Goal: Task Accomplishment & Management: Use online tool/utility

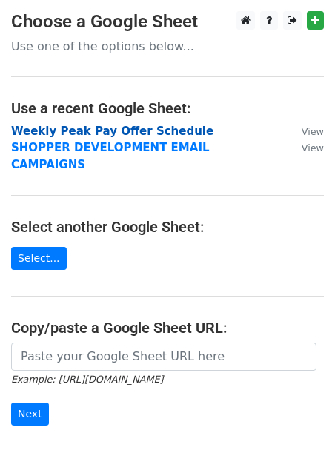
click at [142, 128] on strong "Weekly Peak Pay Offer Schedule" at bounding box center [112, 131] width 203 height 13
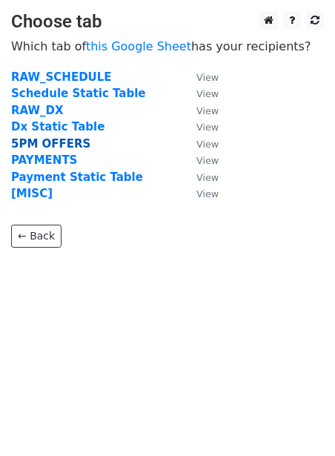
click at [49, 139] on strong "5PM OFFERS" at bounding box center [50, 143] width 79 height 13
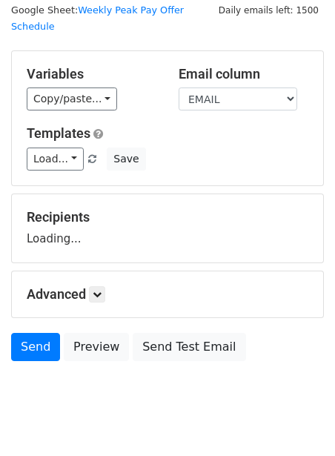
scroll to position [61, 0]
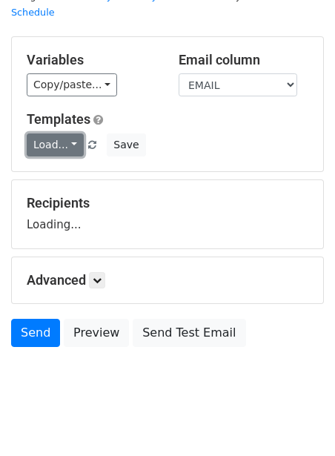
click at [61, 134] on link "Load..." at bounding box center [55, 145] width 57 height 23
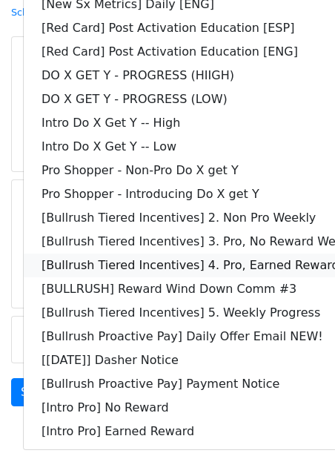
scroll to position [120, 0]
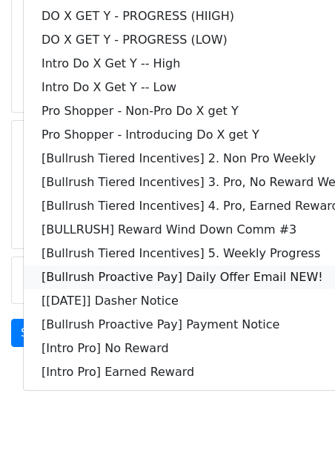
click at [47, 266] on link "[Bullrush Proactive Pay] Daily Offer Email NEW!" at bounding box center [214, 278] width 381 height 24
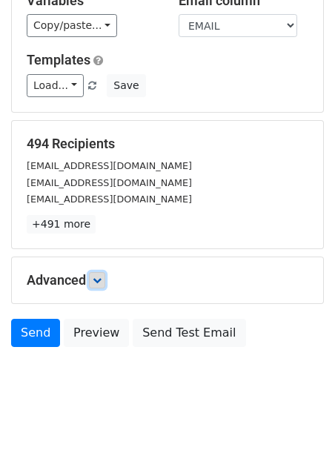
click at [99, 276] on icon at bounding box center [97, 280] width 9 height 9
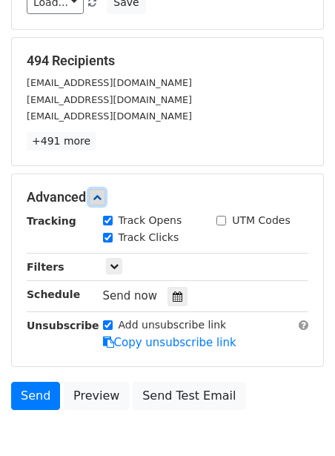
scroll to position [265, 0]
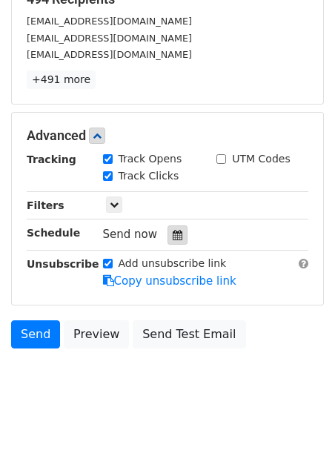
click at [173, 230] on icon at bounding box center [178, 235] width 10 height 10
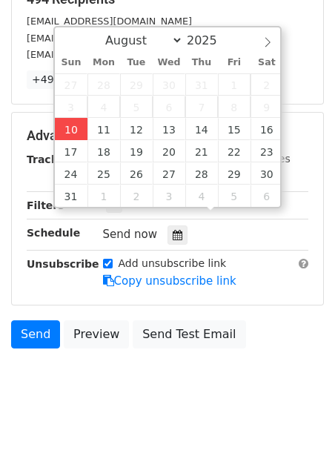
type input "2025-08-10 12:00"
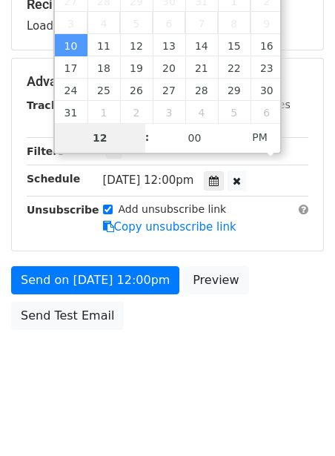
type input "2"
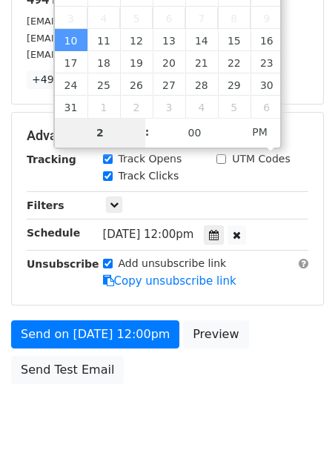
type input "2025-08-10 14:00"
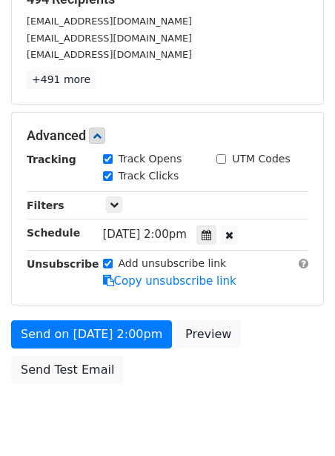
scroll to position [241, 0]
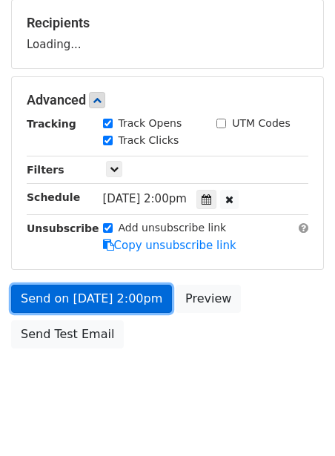
click at [124, 285] on link "Send on Aug 10 at 2:00pm" at bounding box center [91, 299] width 161 height 28
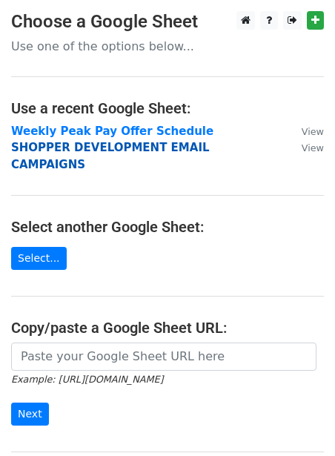
click at [85, 145] on strong "SHOPPER DEVELOPMENT EMAIL CAMPAIGNS" at bounding box center [110, 156] width 199 height 30
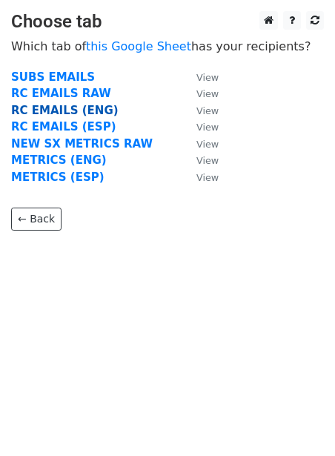
click at [84, 115] on strong "RC EMAILS (ENG)" at bounding box center [65, 110] width 108 height 13
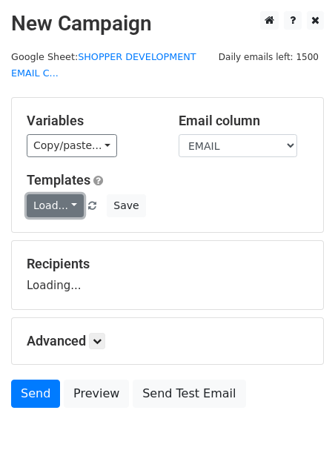
click at [50, 208] on link "Load..." at bounding box center [55, 205] width 57 height 23
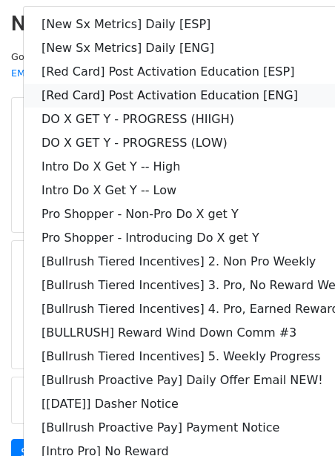
click at [92, 90] on link "[Red Card] Post Activation Education [ENG]" at bounding box center [214, 96] width 381 height 24
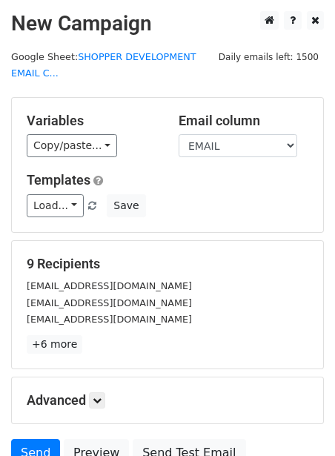
scroll to position [137, 0]
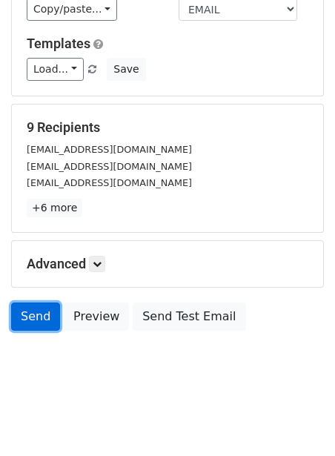
click at [40, 313] on link "Send" at bounding box center [35, 317] width 49 height 28
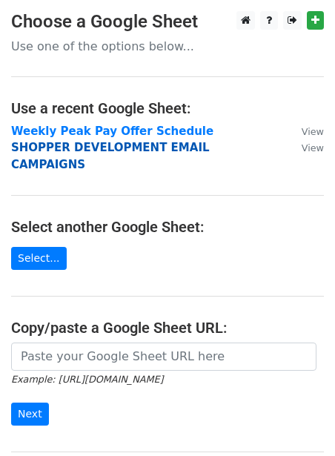
click at [47, 145] on strong "SHOPPER DEVELOPMENT EMAIL CAMPAIGNS" at bounding box center [110, 156] width 199 height 30
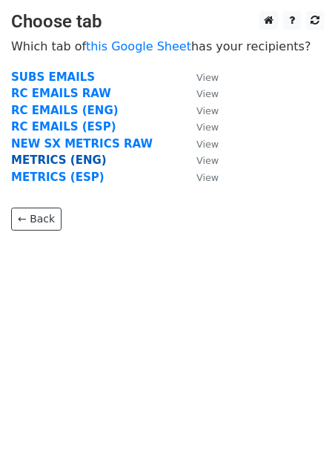
click at [47, 160] on strong "METRICS (ENG)" at bounding box center [59, 160] width 96 height 13
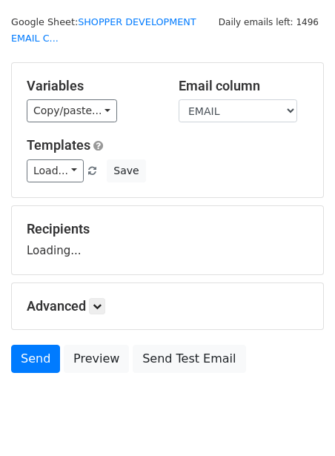
scroll to position [42, 0]
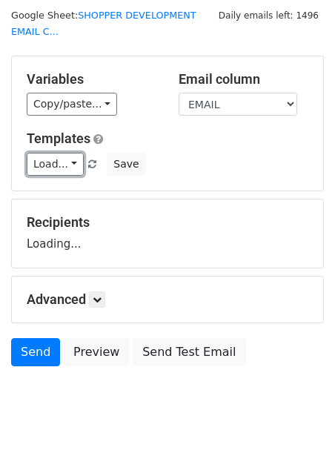
click at [47, 160] on link "Load..." at bounding box center [55, 164] width 57 height 23
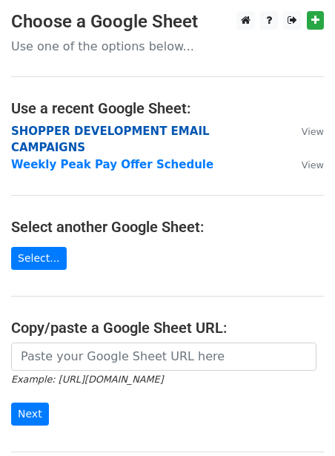
click at [86, 136] on strong "SHOPPER DEVELOPMENT EMAIL CAMPAIGNS" at bounding box center [110, 140] width 199 height 30
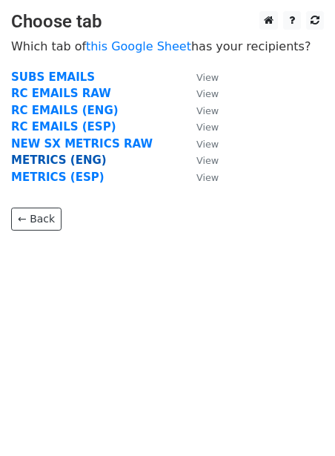
click at [73, 157] on strong "METRICS (ENG)" at bounding box center [59, 160] width 96 height 13
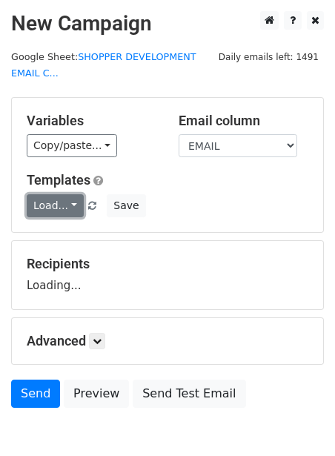
click at [63, 203] on link "Load..." at bounding box center [55, 205] width 57 height 23
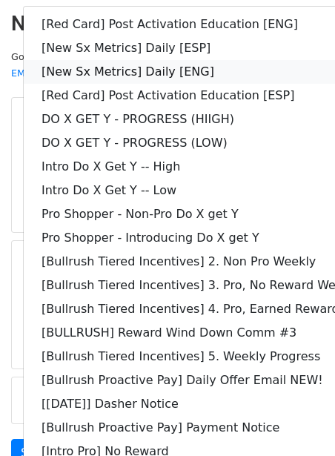
click at [120, 74] on link "[New Sx Metrics] Daily [ENG]" at bounding box center [214, 72] width 381 height 24
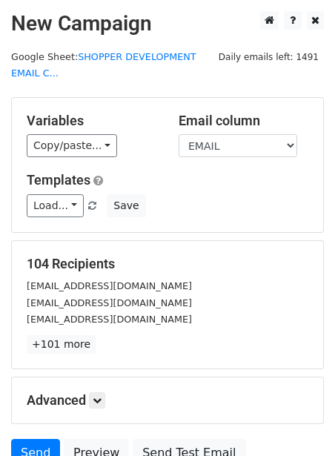
scroll to position [137, 0]
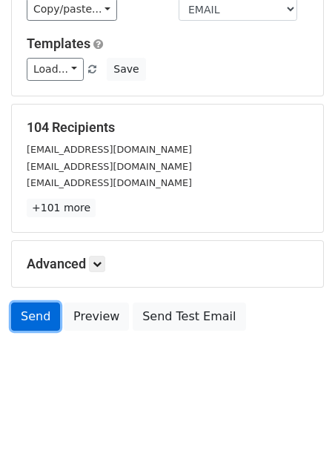
click at [36, 313] on link "Send" at bounding box center [35, 317] width 49 height 28
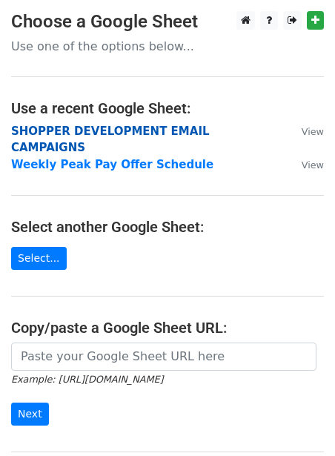
click at [99, 132] on strong "SHOPPER DEVELOPMENT EMAIL CAMPAIGNS" at bounding box center [110, 140] width 199 height 30
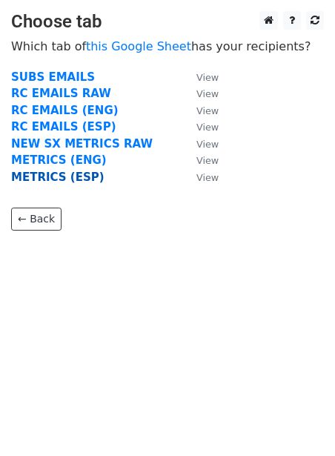
click at [53, 172] on strong "METRICS (ESP)" at bounding box center [57, 177] width 93 height 13
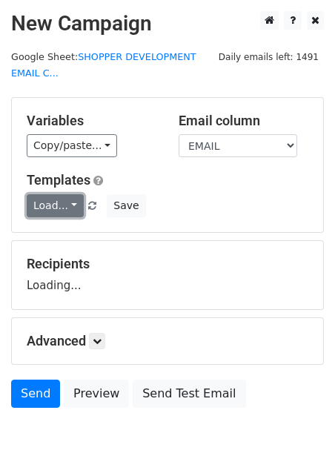
click at [50, 203] on link "Load..." at bounding box center [55, 205] width 57 height 23
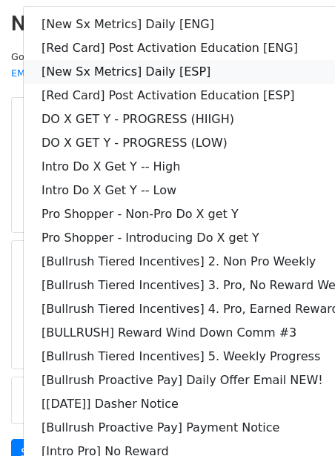
click at [111, 70] on link "[New Sx Metrics] Daily [ESP]" at bounding box center [214, 72] width 381 height 24
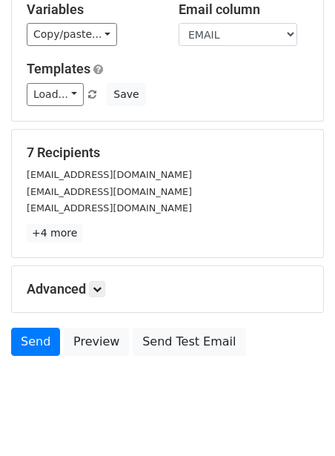
scroll to position [137, 0]
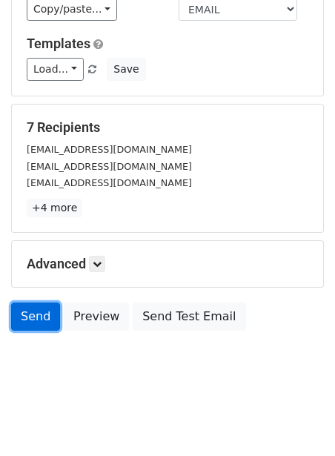
click at [47, 304] on link "Send" at bounding box center [35, 317] width 49 height 28
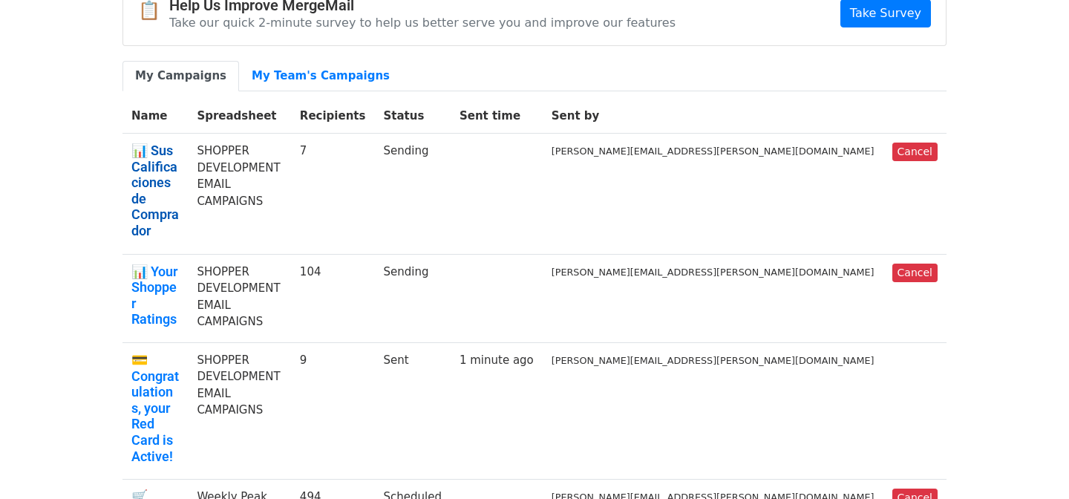
click at [179, 158] on link "📊 Sus Calificaciones de Comprador" at bounding box center [154, 190] width 47 height 96
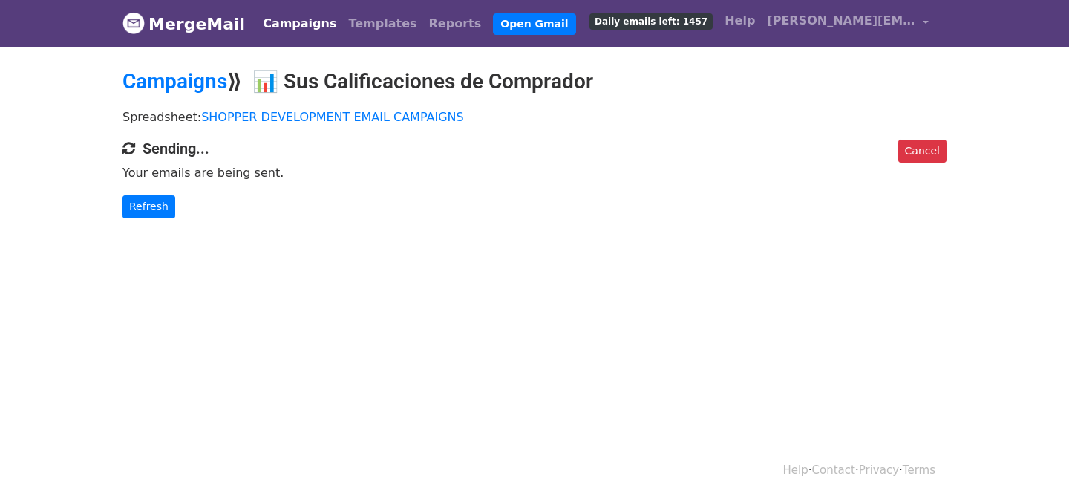
click at [928, 163] on div "Cancel" at bounding box center [918, 155] width 56 height 30
click at [928, 155] on link "Cancel" at bounding box center [922, 151] width 48 height 23
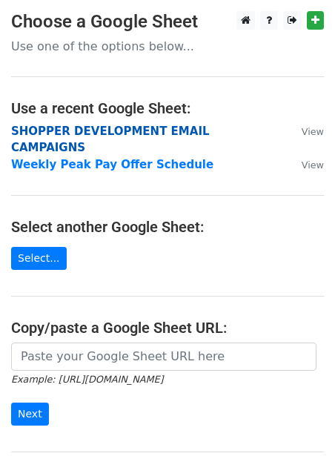
click at [101, 133] on strong "SHOPPER DEVELOPMENT EMAIL CAMPAIGNS" at bounding box center [110, 140] width 199 height 30
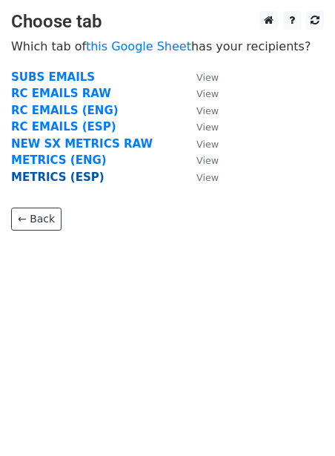
click at [53, 178] on strong "METRICS (ESP)" at bounding box center [57, 177] width 93 height 13
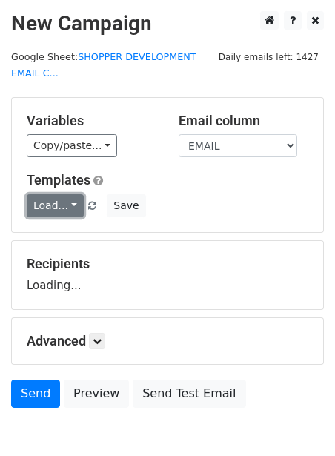
click at [46, 202] on link "Load..." at bounding box center [55, 205] width 57 height 23
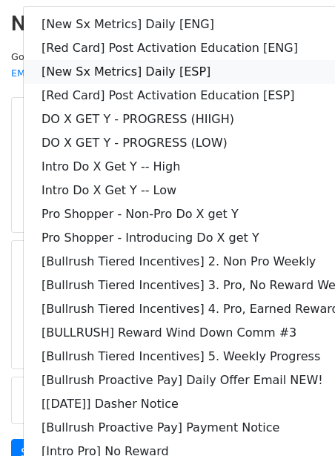
click at [119, 70] on link "[New Sx Metrics] Daily [ESP]" at bounding box center [214, 72] width 381 height 24
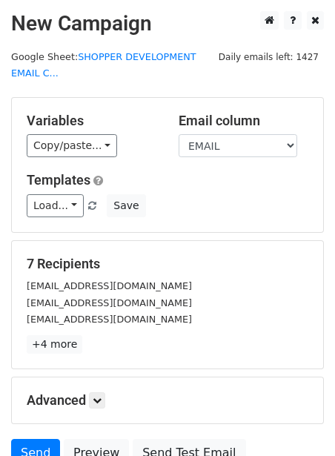
scroll to position [137, 0]
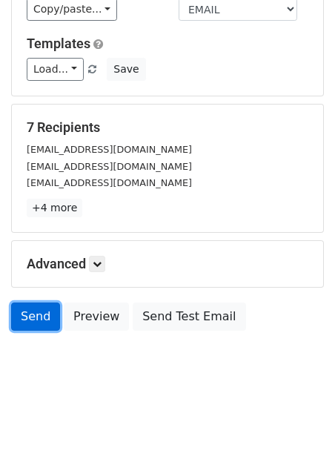
click at [32, 314] on link "Send" at bounding box center [35, 317] width 49 height 28
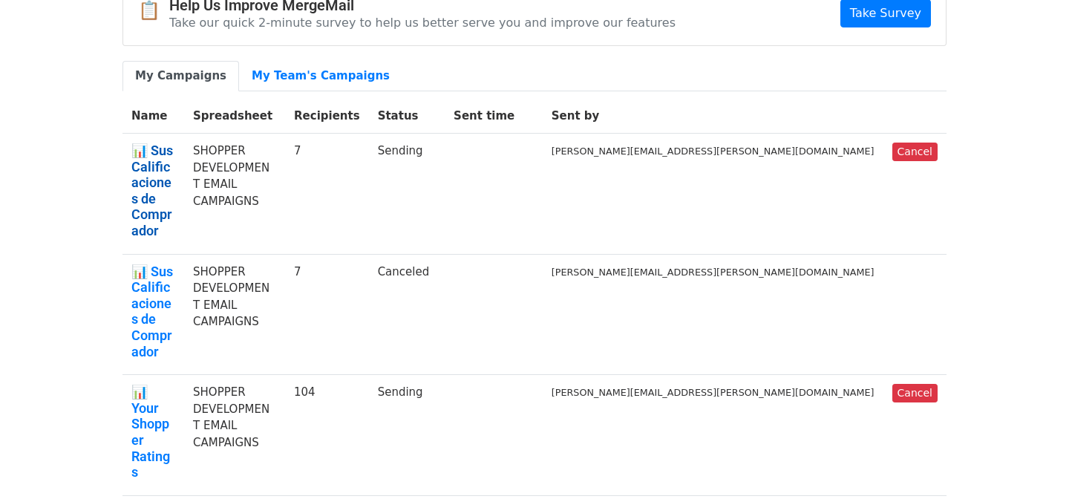
click at [175, 157] on link "📊 Sus Calificaciones de Comprador" at bounding box center [153, 190] width 44 height 96
click at [175, 384] on link "📊 Your Shopper Ratings" at bounding box center [153, 432] width 44 height 96
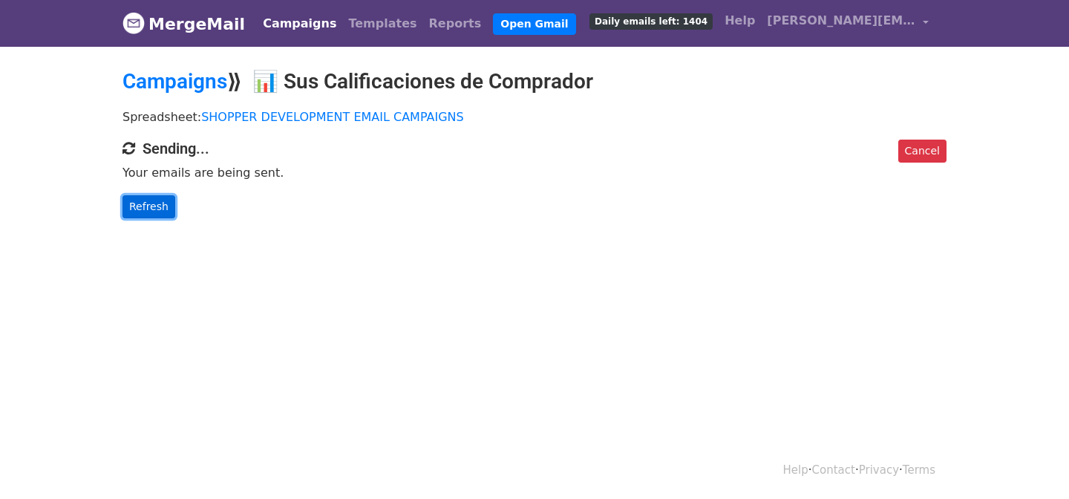
click at [154, 201] on link "Refresh" at bounding box center [148, 206] width 53 height 23
